Goal: Transaction & Acquisition: Purchase product/service

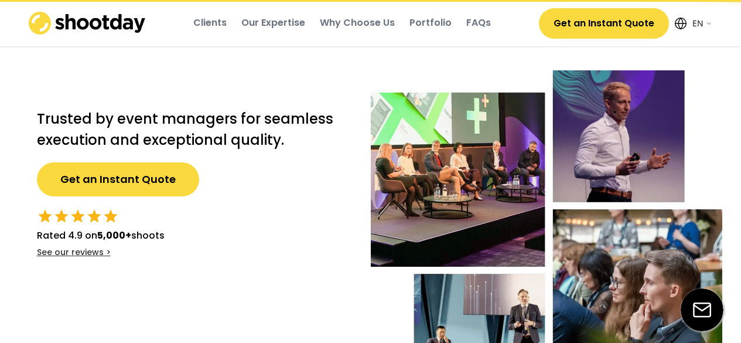
select select ""en""
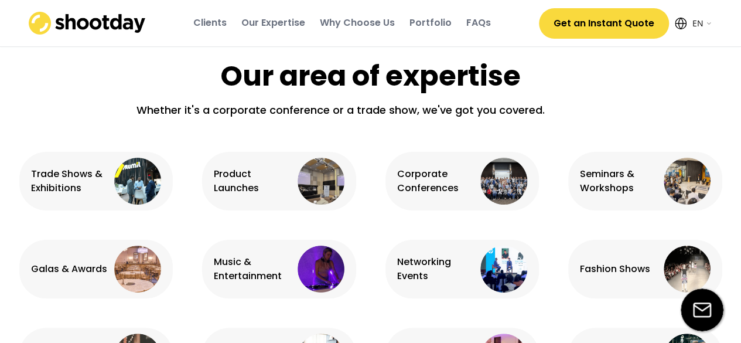
scroll to position [694, 0]
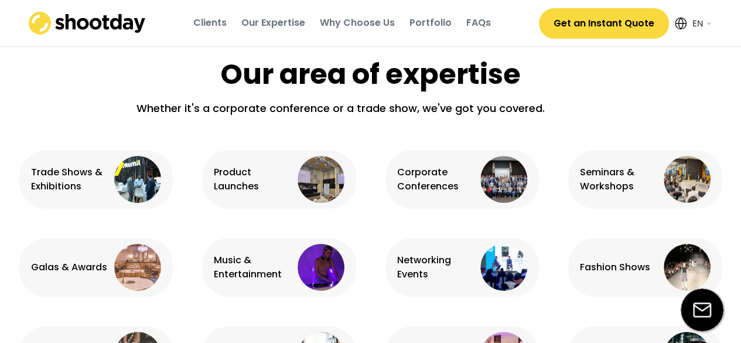
click at [605, 27] on button "Get an Instant Quote" at bounding box center [604, 23] width 130 height 30
